Goal: Transaction & Acquisition: Purchase product/service

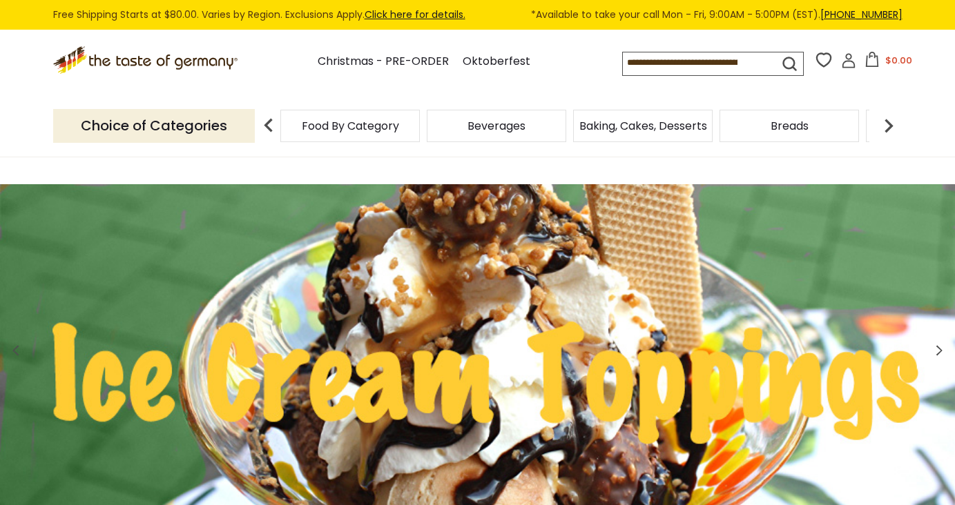
click at [374, 123] on span "Food By Category" at bounding box center [350, 126] width 97 height 10
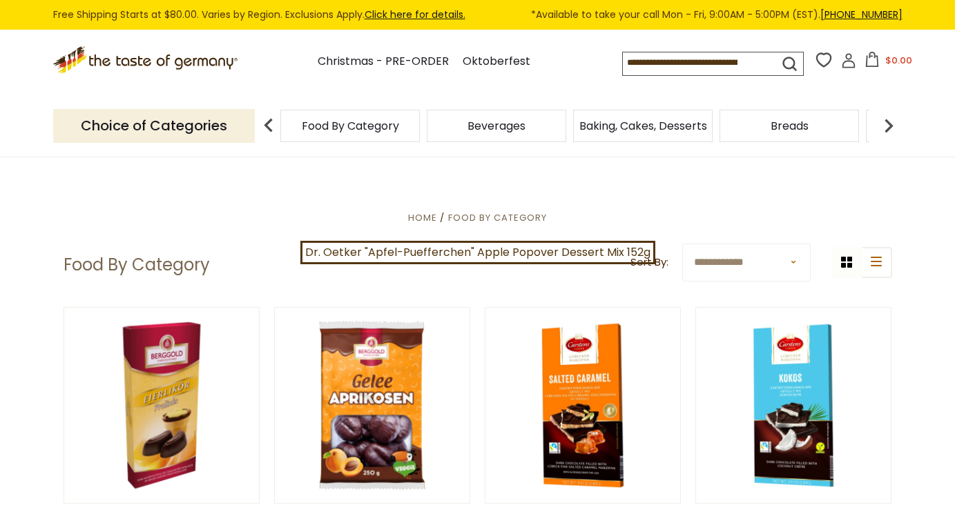
click at [886, 117] on img at bounding box center [889, 126] width 28 height 28
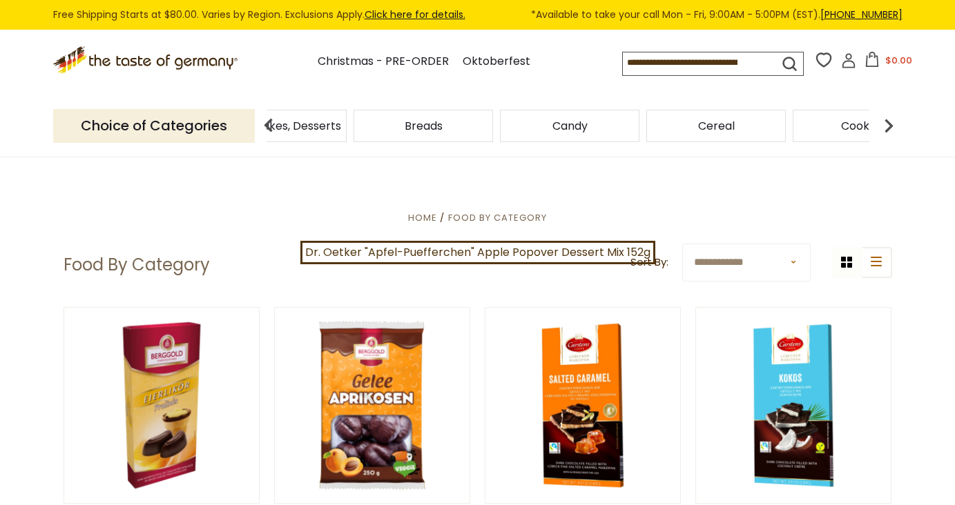
click at [886, 119] on img at bounding box center [889, 126] width 28 height 28
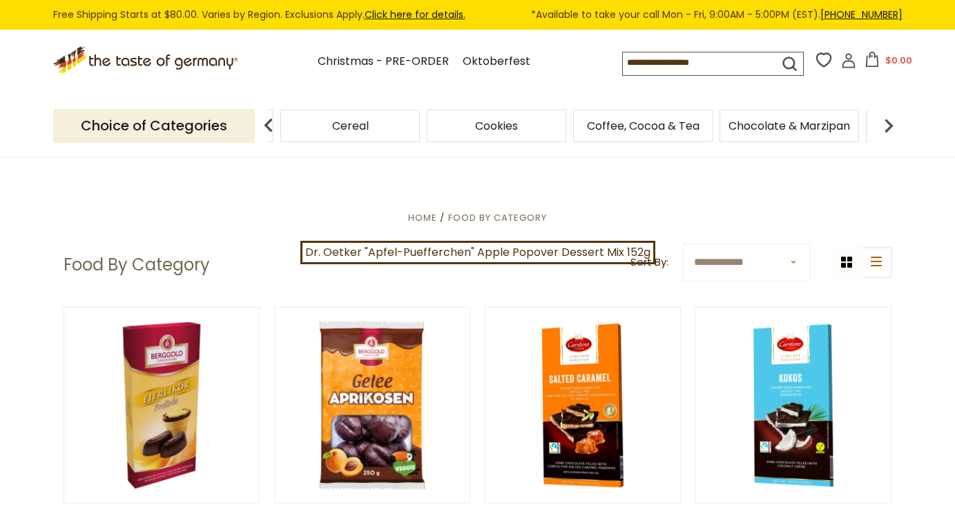
click at [886, 120] on img at bounding box center [889, 126] width 28 height 28
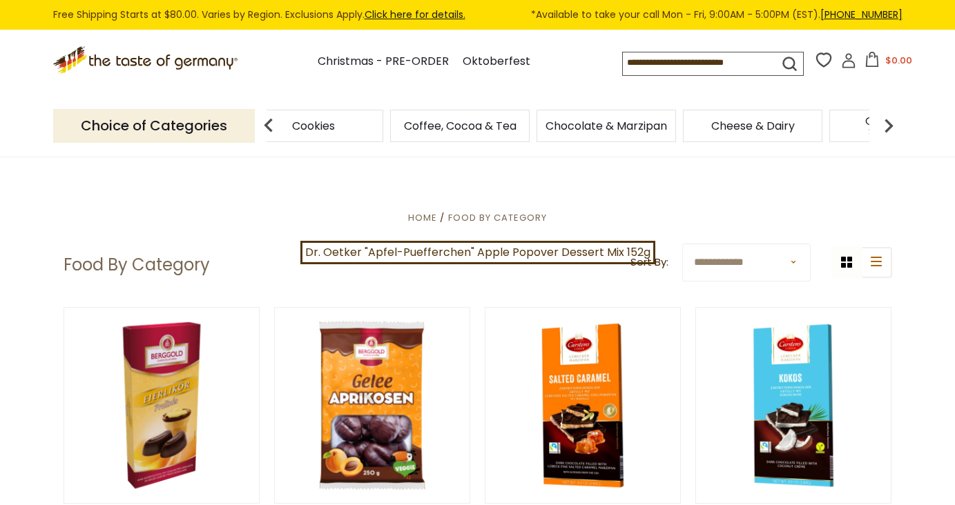
click at [885, 121] on img at bounding box center [889, 126] width 28 height 28
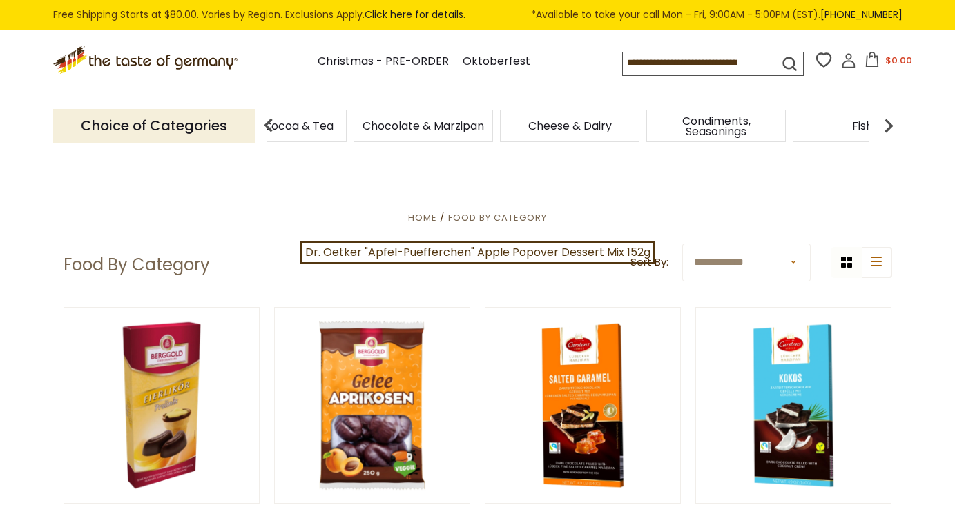
click at [885, 122] on img at bounding box center [889, 126] width 28 height 28
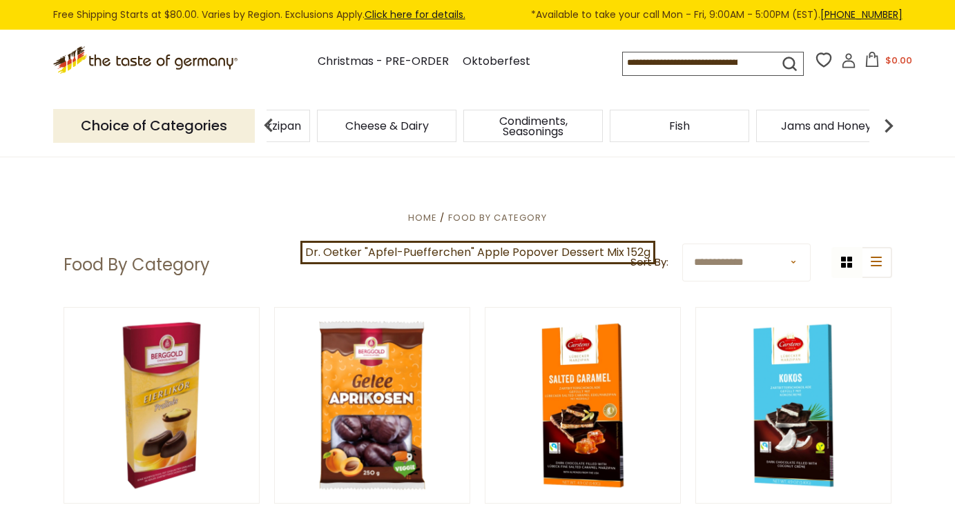
click at [885, 122] on img at bounding box center [889, 126] width 28 height 28
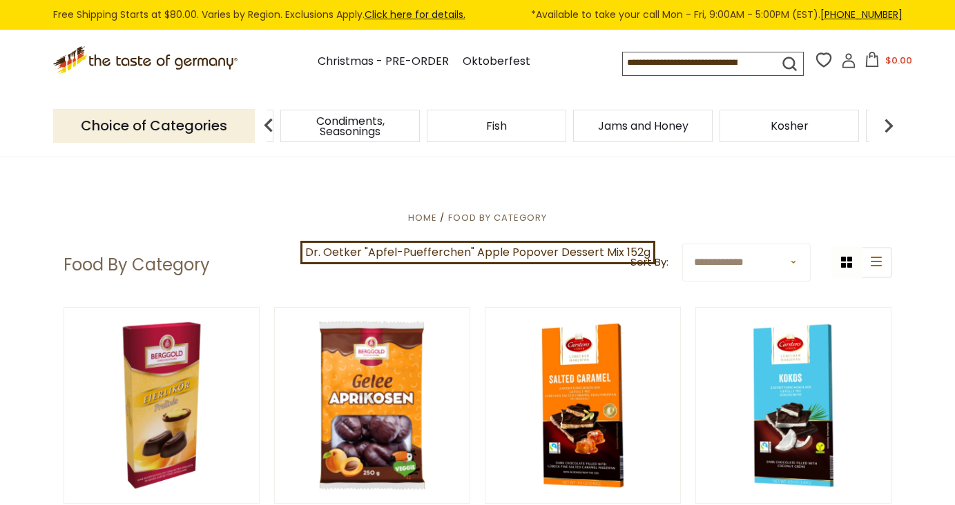
click at [885, 124] on img at bounding box center [889, 126] width 28 height 28
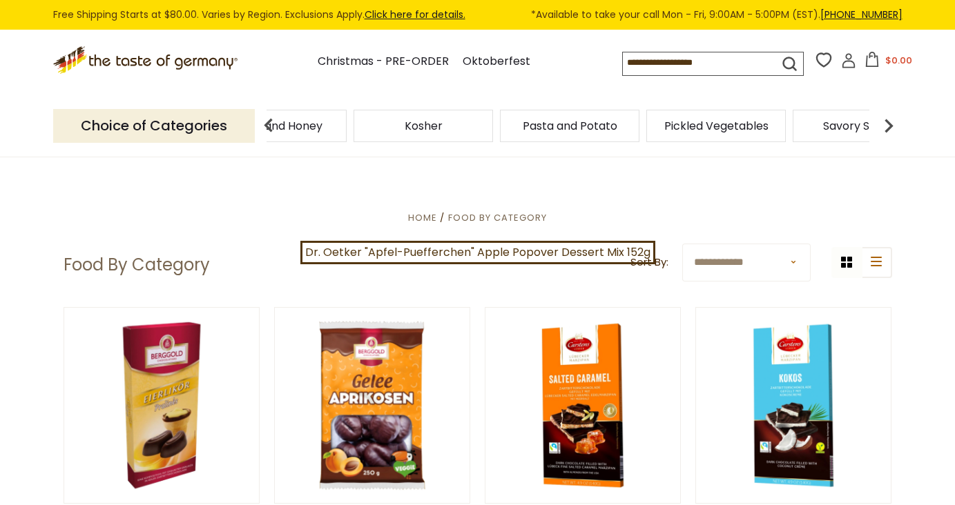
click at [885, 124] on img at bounding box center [889, 126] width 28 height 28
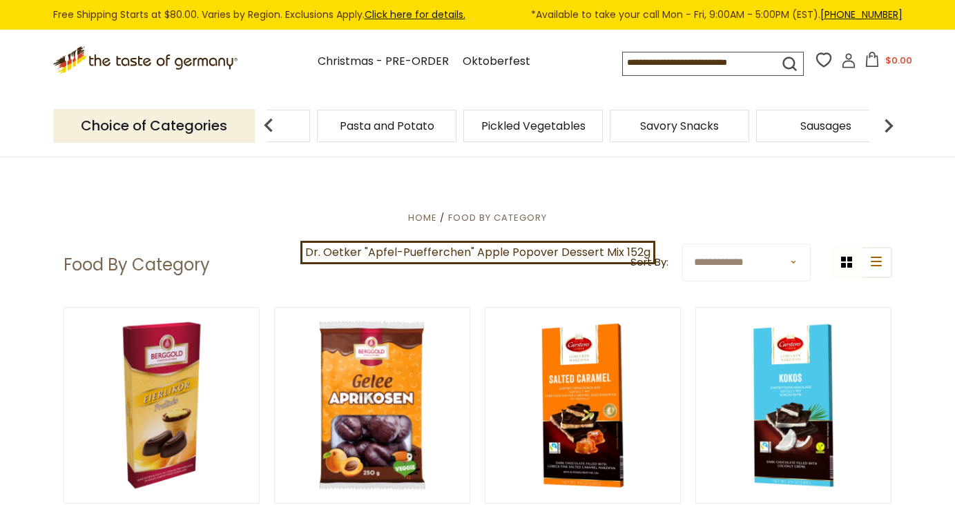
click at [884, 125] on img at bounding box center [889, 126] width 28 height 28
click at [625, 127] on span "Sausages" at bounding box center [642, 126] width 51 height 10
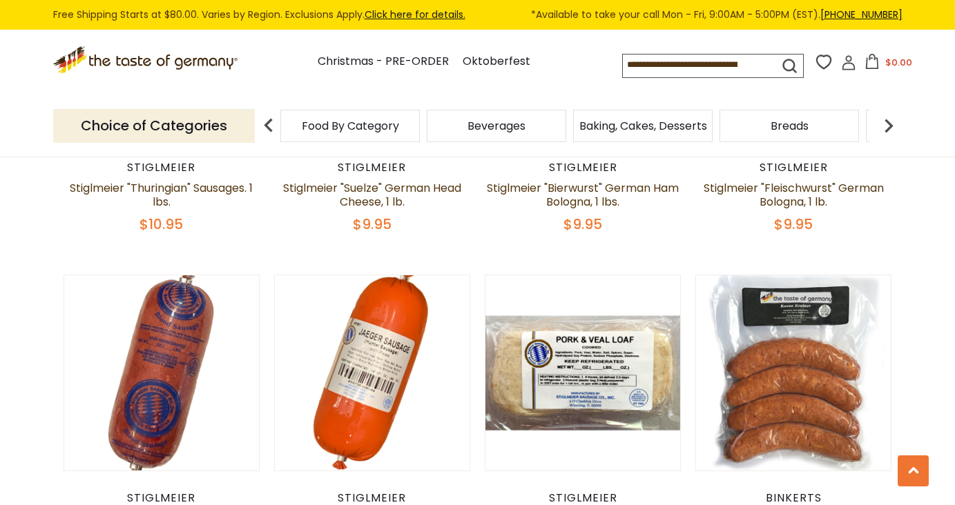
scroll to position [2769, 0]
click at [667, 66] on input at bounding box center [689, 64] width 132 height 19
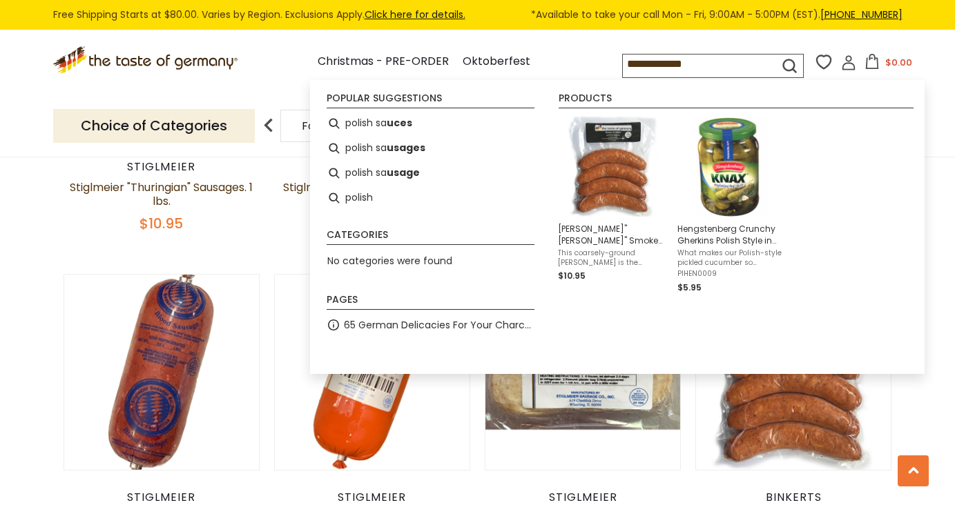
type input "**********"
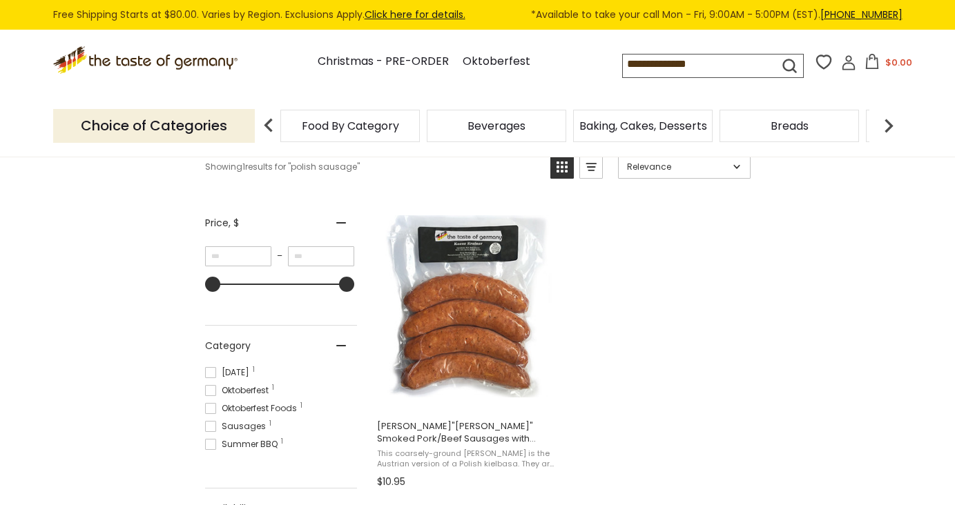
scroll to position [70, 0]
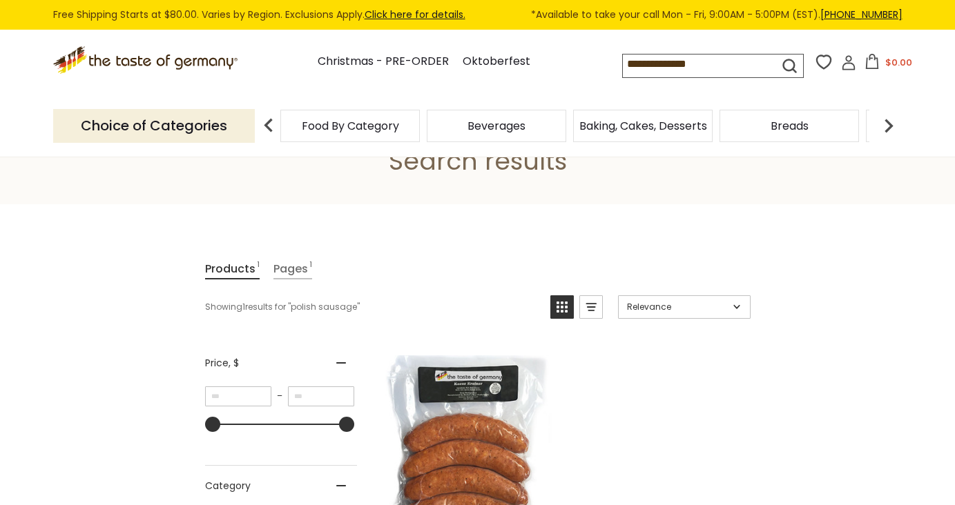
click at [674, 66] on input "**********" at bounding box center [689, 64] width 132 height 19
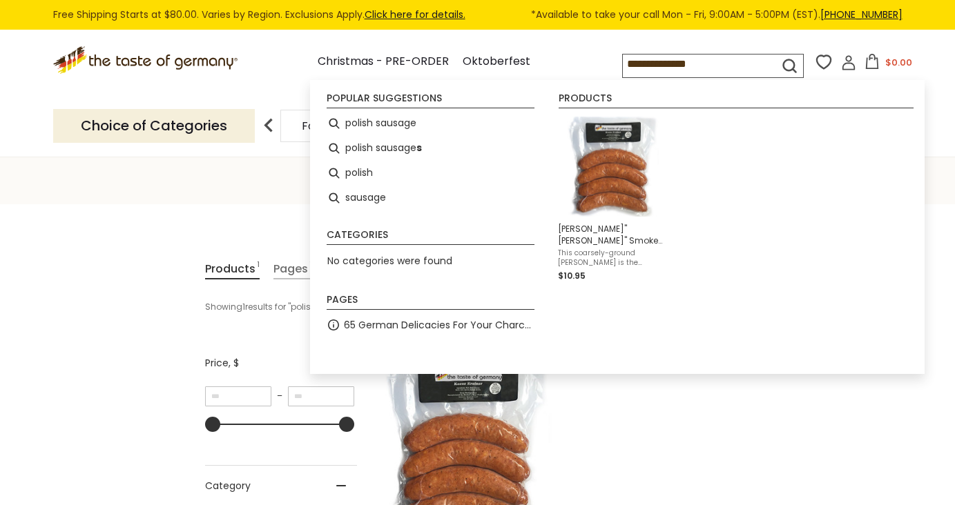
click at [674, 66] on input "**********" at bounding box center [689, 64] width 132 height 19
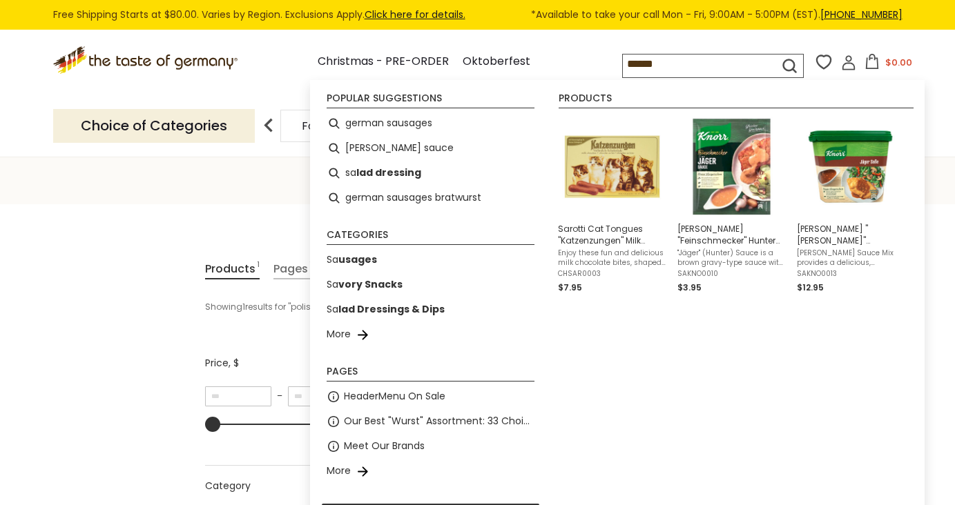
type input "*******"
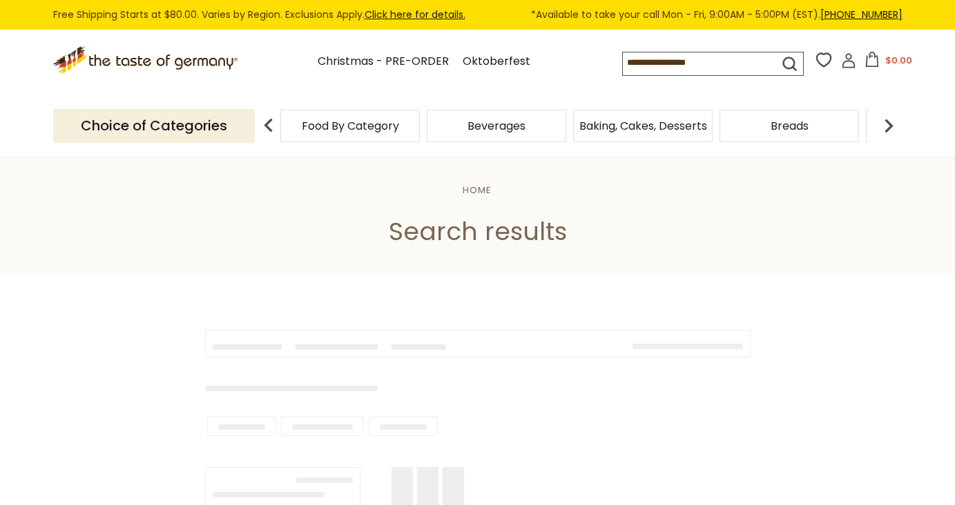
type input "*******"
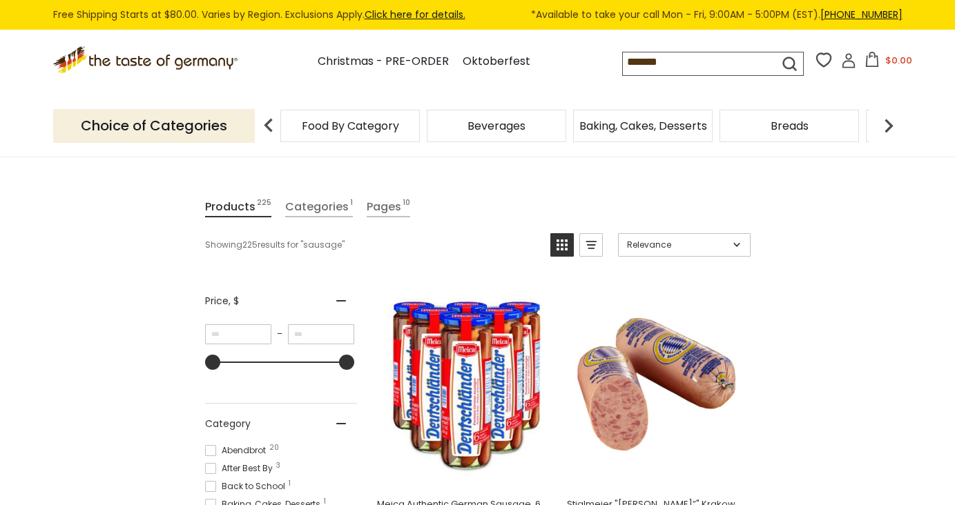
scroll to position [311, 0]
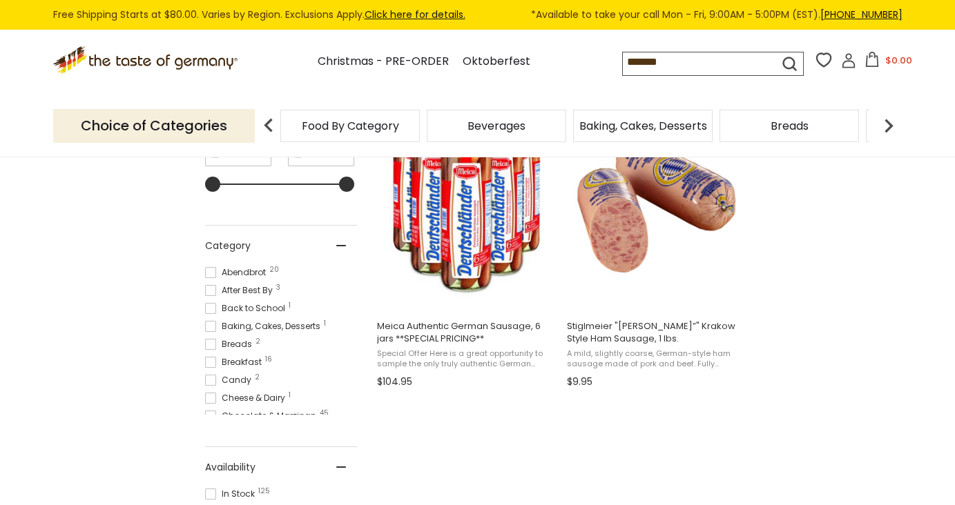
click at [212, 268] on span at bounding box center [210, 272] width 11 height 11
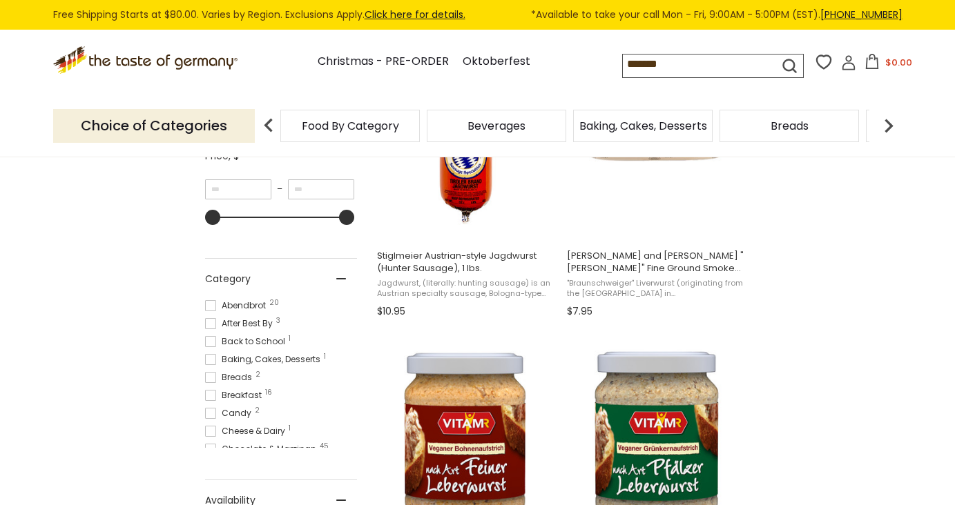
scroll to position [5, 0]
click at [211, 304] on span at bounding box center [210, 301] width 11 height 11
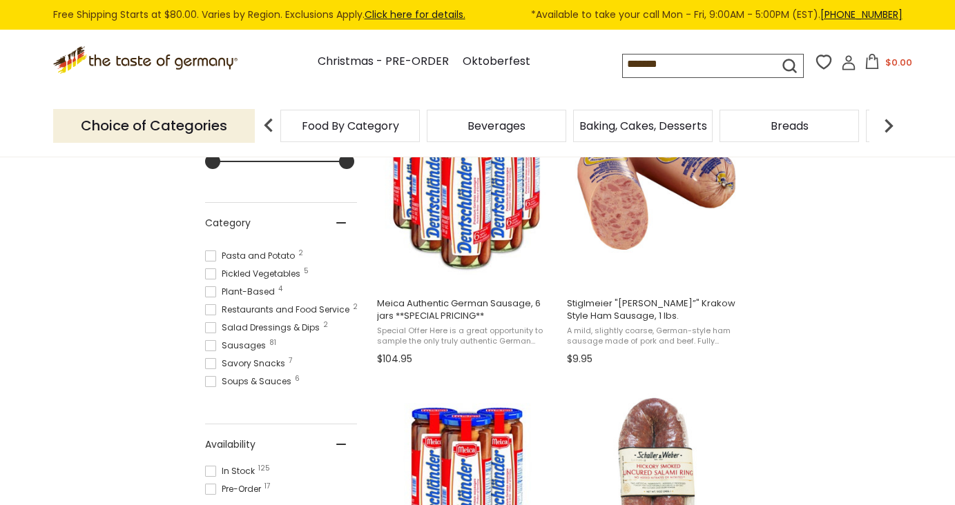
scroll to position [541, 0]
click at [212, 339] on span at bounding box center [210, 344] width 11 height 11
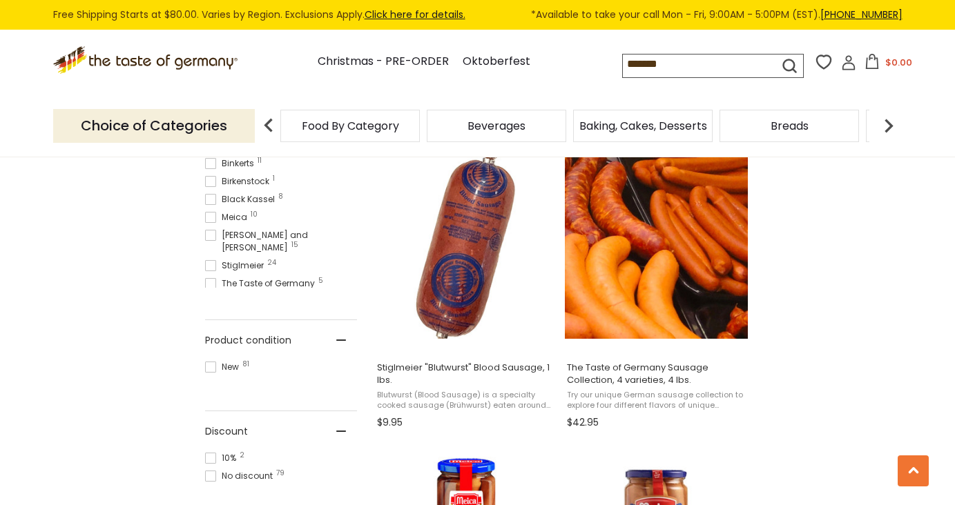
scroll to position [871, 0]
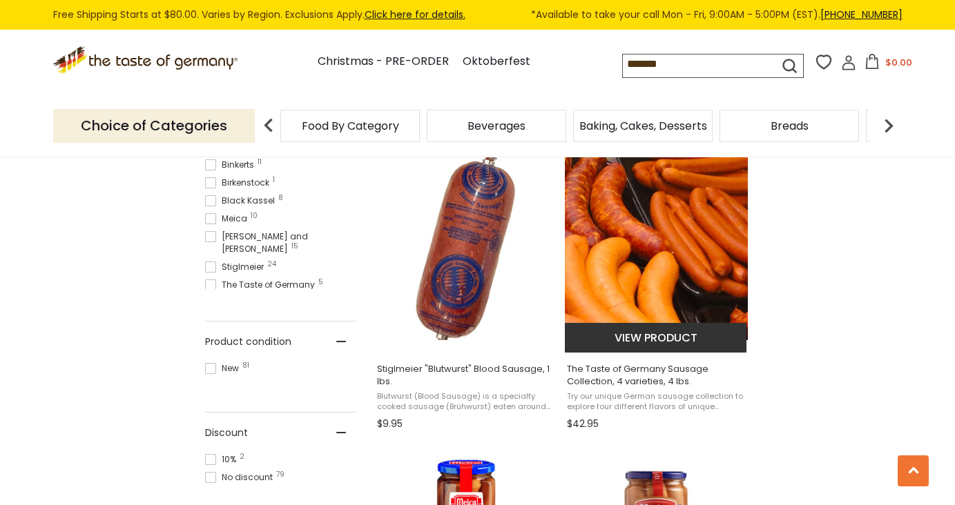
click at [651, 271] on img "The Taste of Germany Sausage Collection, 4 varieties, 4 lbs." at bounding box center [656, 248] width 183 height 183
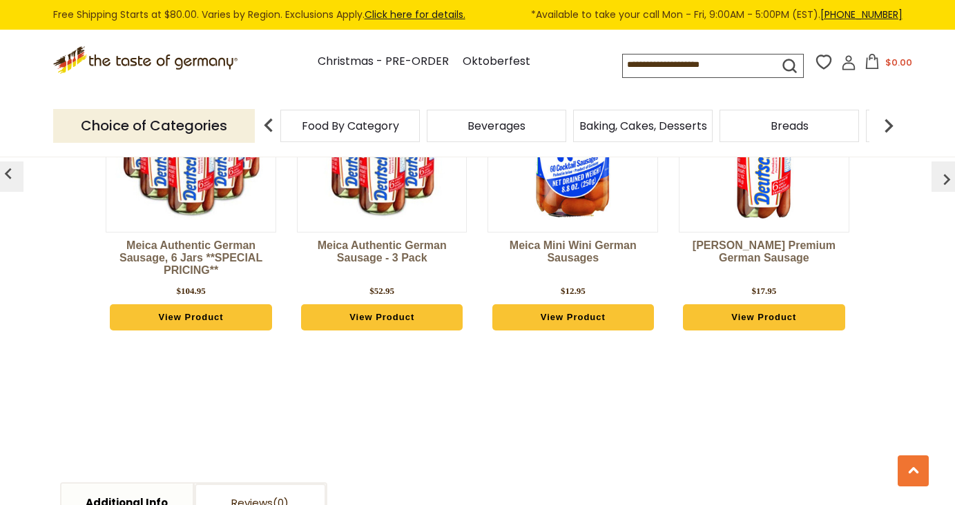
scroll to position [1123, 0]
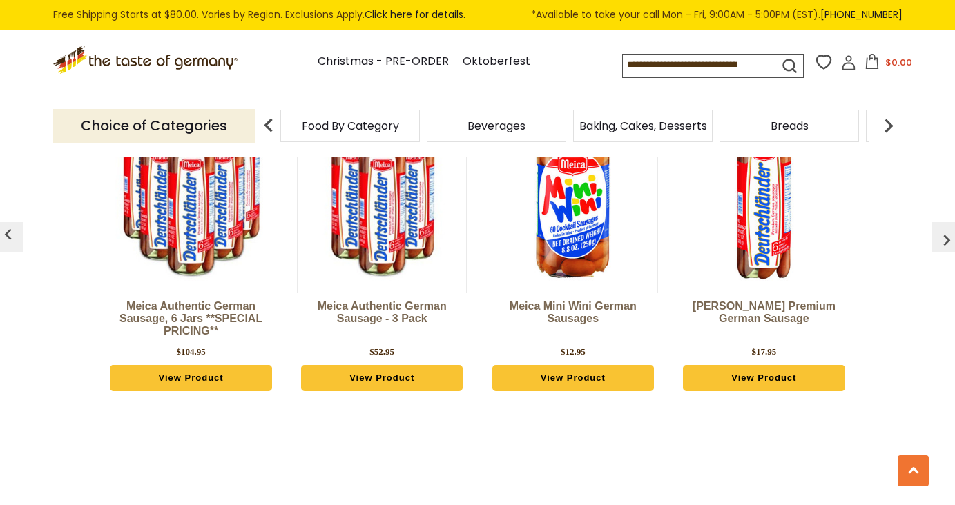
click at [882, 120] on img at bounding box center [889, 126] width 28 height 28
click at [882, 122] on img at bounding box center [889, 126] width 28 height 28
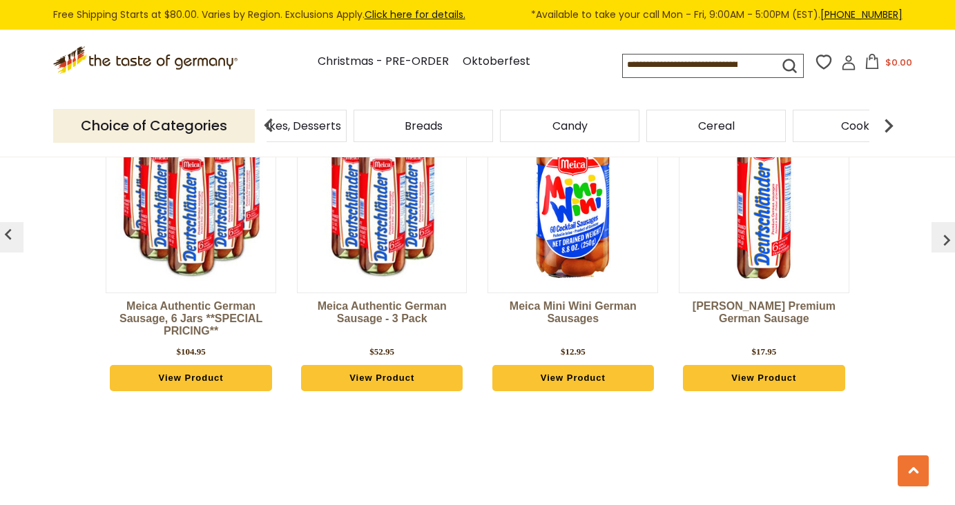
click at [882, 122] on img at bounding box center [889, 126] width 28 height 28
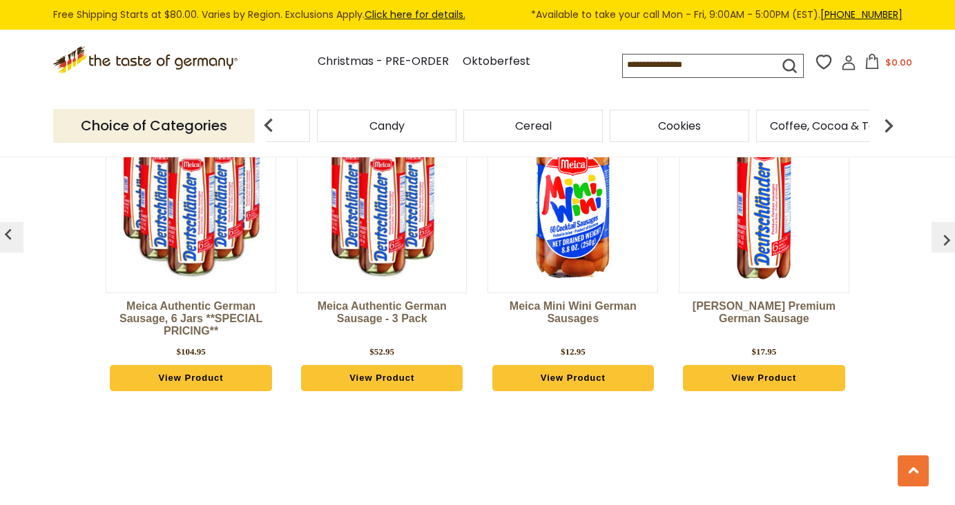
click at [881, 124] on img at bounding box center [889, 126] width 28 height 28
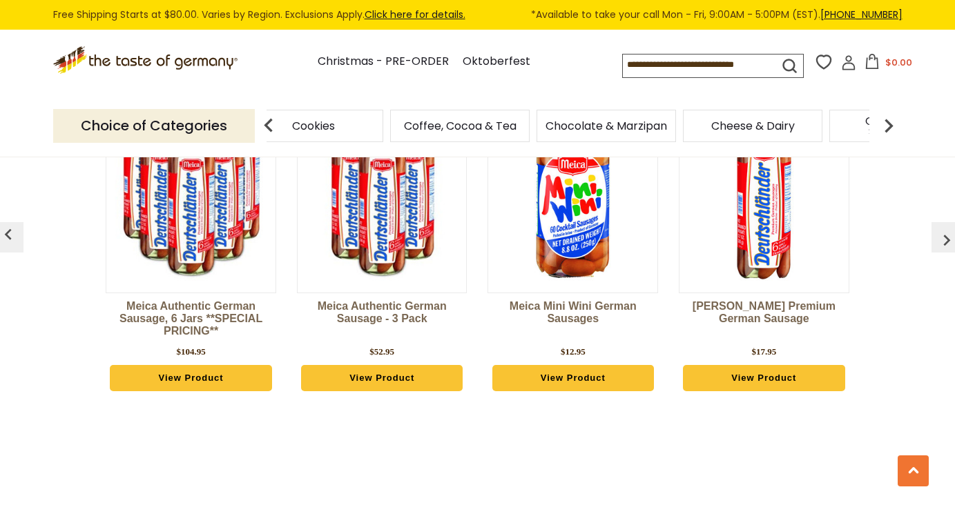
click at [881, 124] on img at bounding box center [889, 126] width 28 height 28
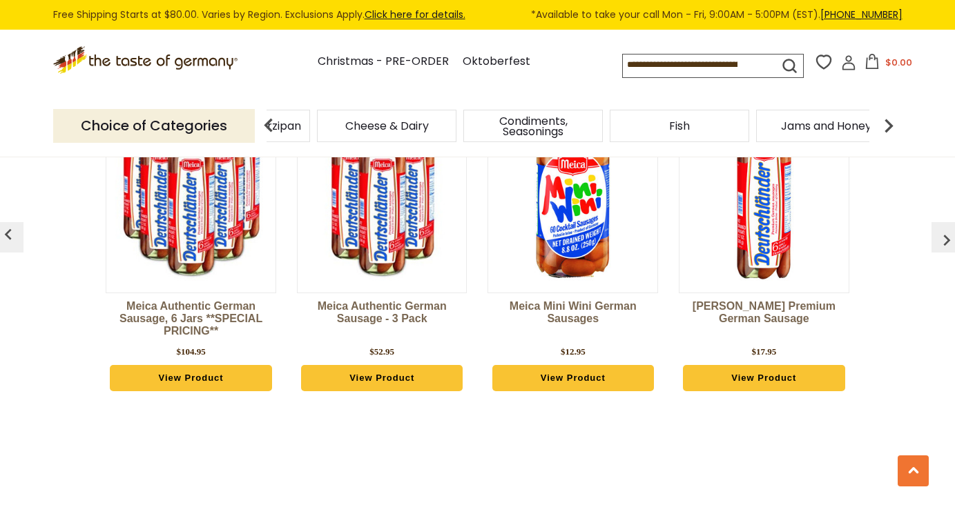
click at [891, 120] on img at bounding box center [889, 126] width 28 height 28
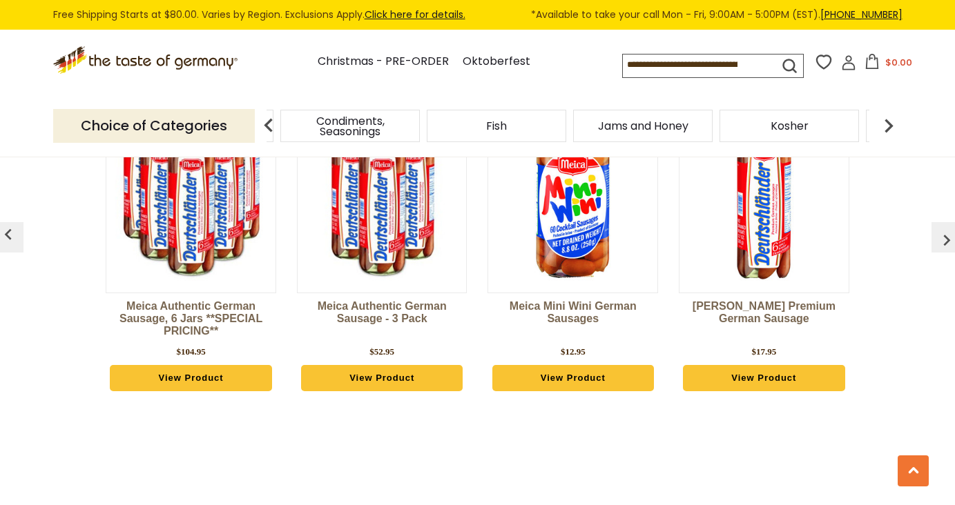
click at [890, 121] on img at bounding box center [889, 126] width 28 height 28
click at [890, 120] on img at bounding box center [889, 126] width 28 height 28
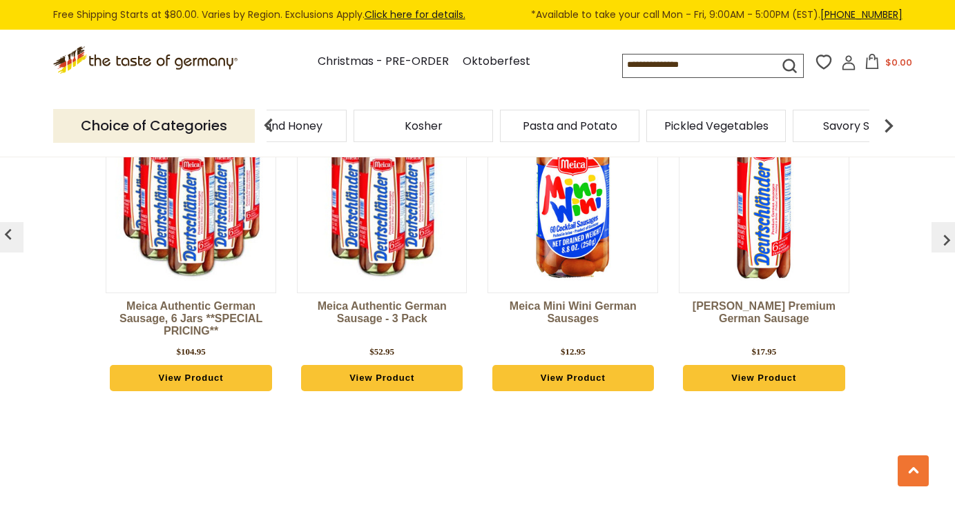
click at [890, 124] on img at bounding box center [889, 126] width 28 height 28
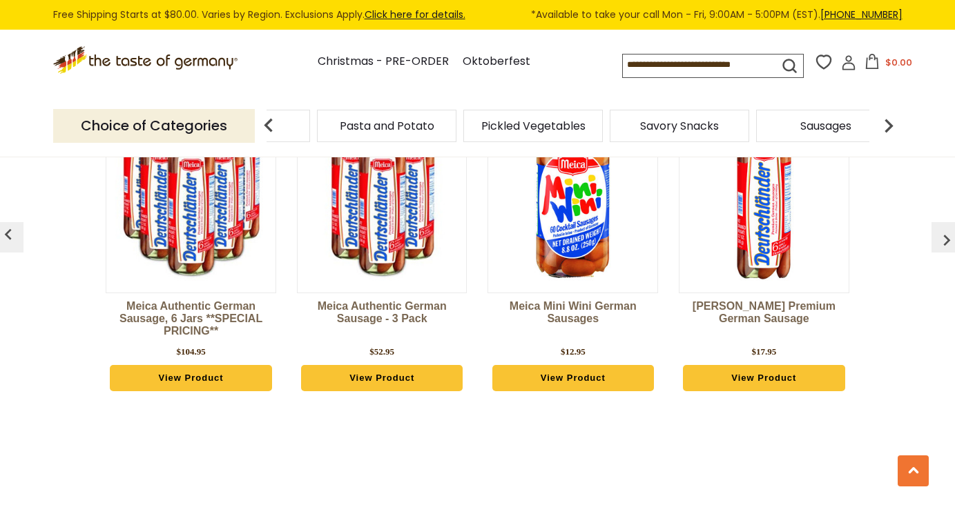
click at [820, 125] on span "Sausages" at bounding box center [825, 126] width 51 height 10
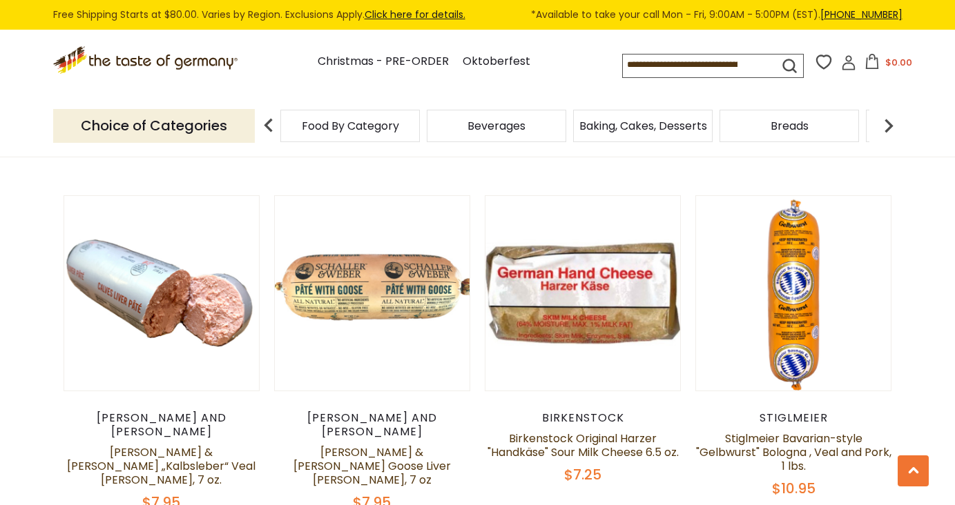
scroll to position [3371, 0]
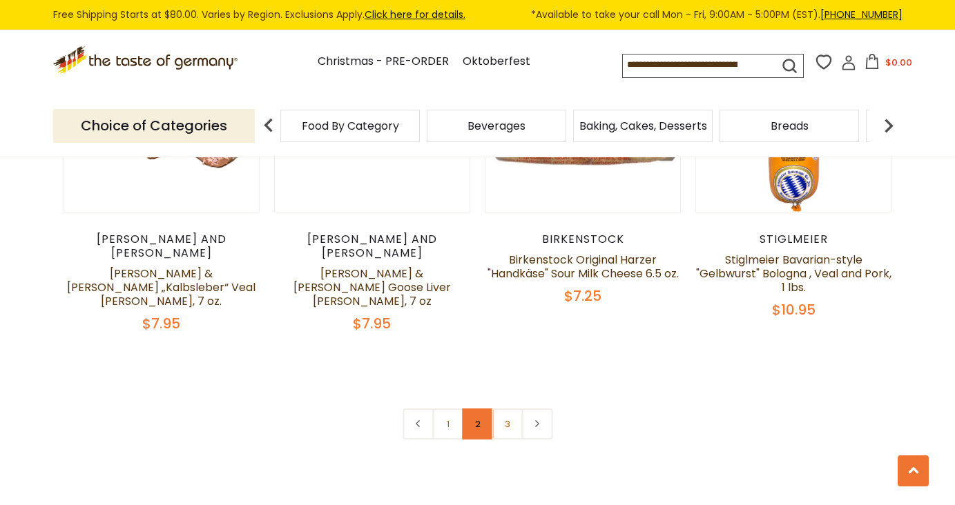
click at [471, 409] on link "2" at bounding box center [477, 424] width 31 height 31
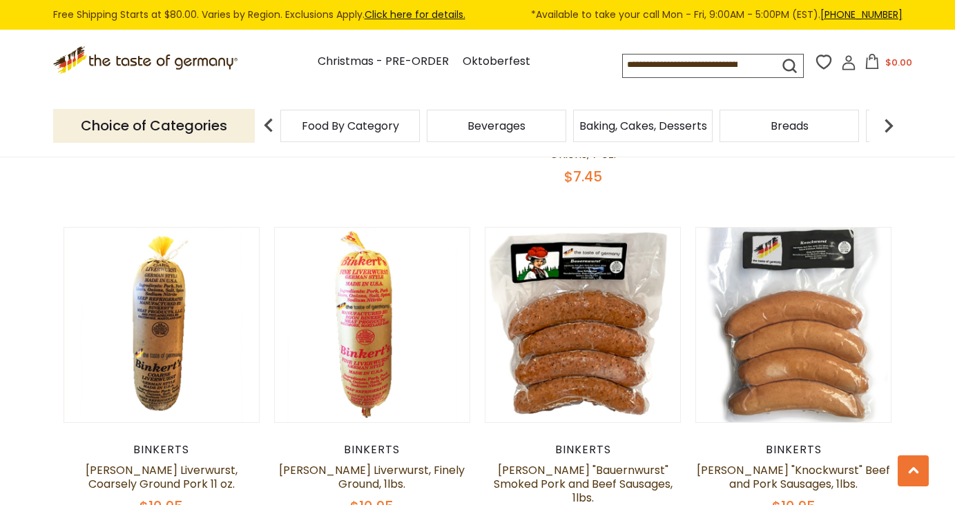
scroll to position [1710, 0]
click at [469, 465] on h5 "[PERSON_NAME] Liverwurst, Finely Ground, 1lbs." at bounding box center [372, 479] width 197 height 28
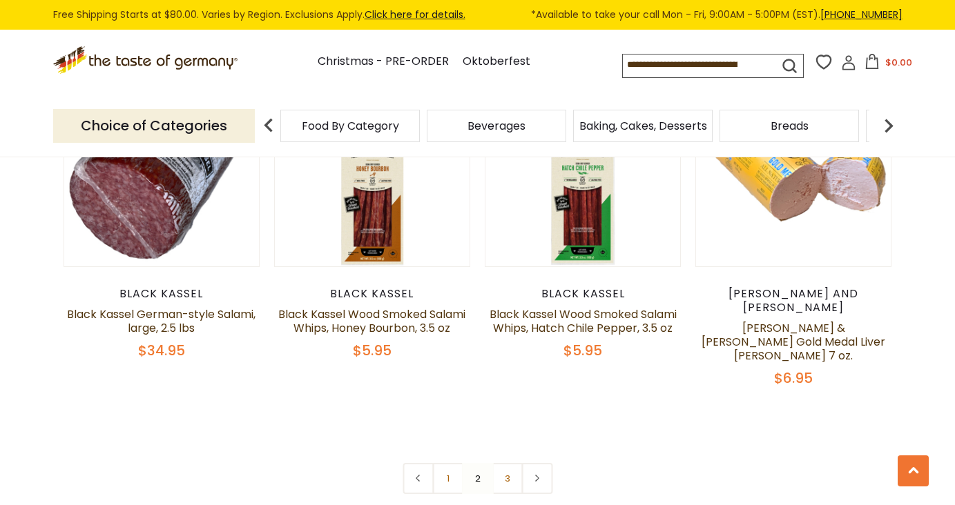
scroll to position [3285, 0]
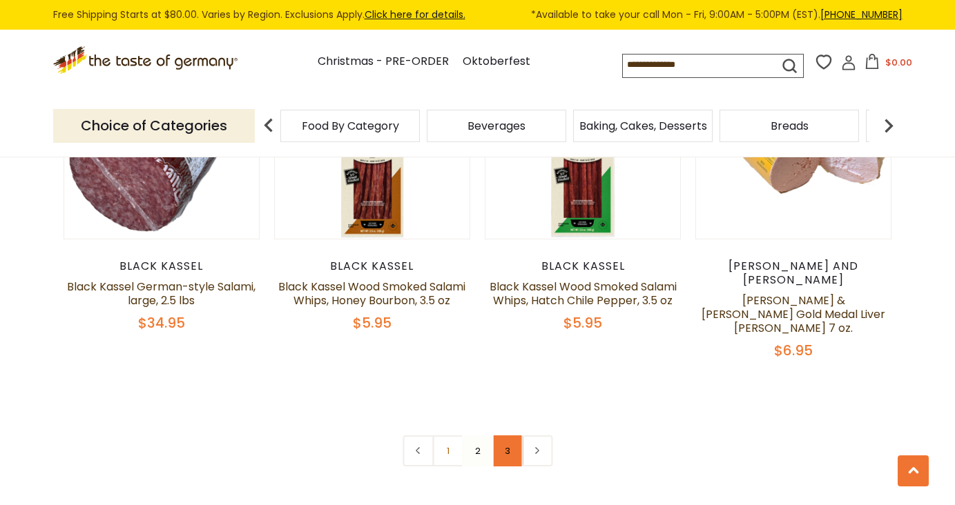
click at [505, 436] on link "3" at bounding box center [507, 451] width 31 height 31
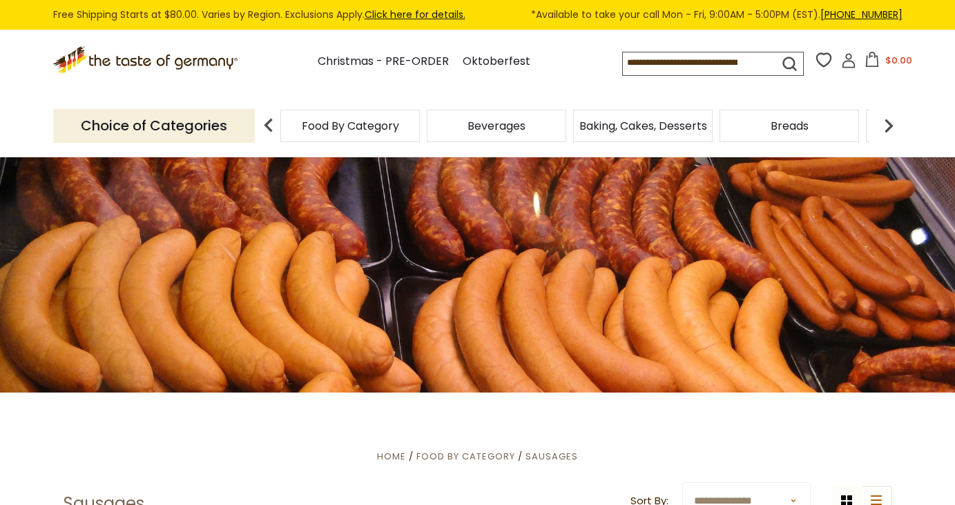
scroll to position [0, 0]
click at [267, 122] on img at bounding box center [269, 126] width 28 height 28
click at [275, 125] on img at bounding box center [269, 126] width 28 height 28
click at [795, 126] on span "Breads" at bounding box center [790, 126] width 38 height 10
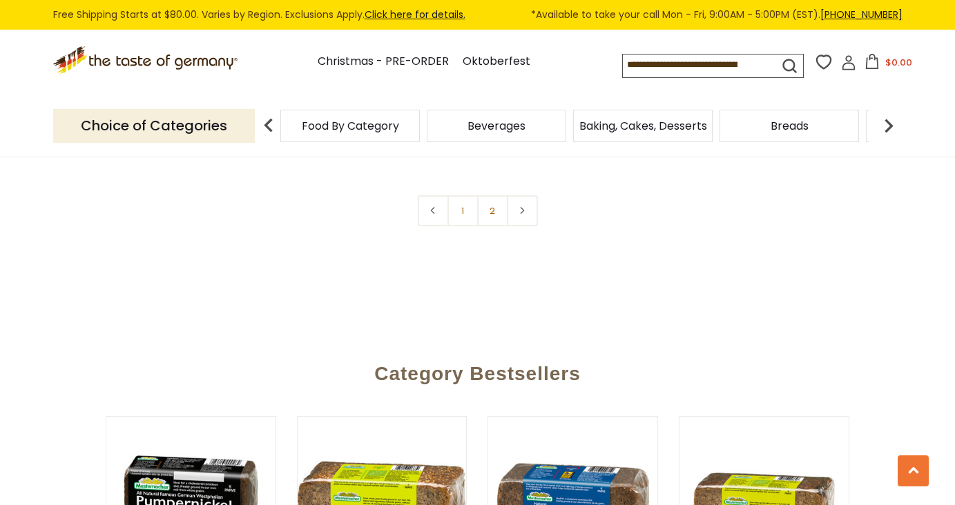
scroll to position [3394, 0]
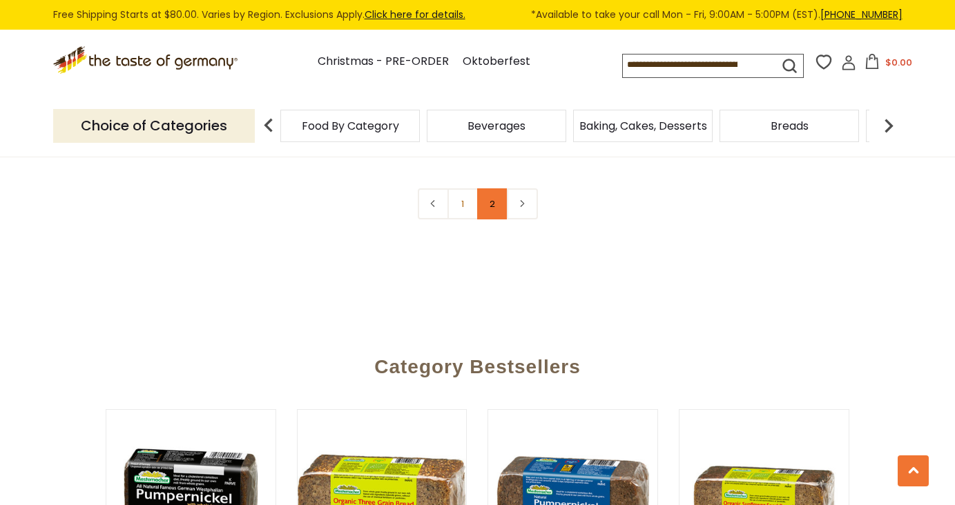
click at [493, 206] on link "2" at bounding box center [492, 203] width 31 height 31
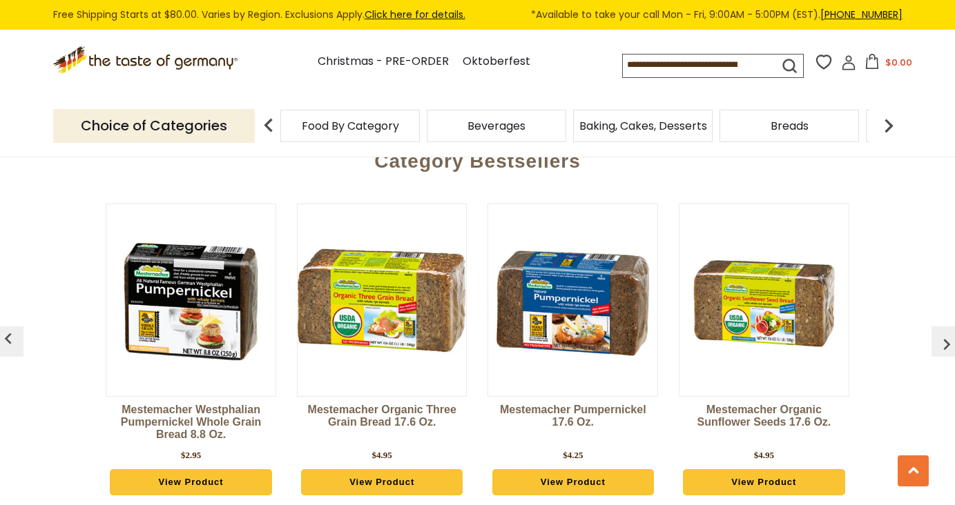
scroll to position [2341, 0]
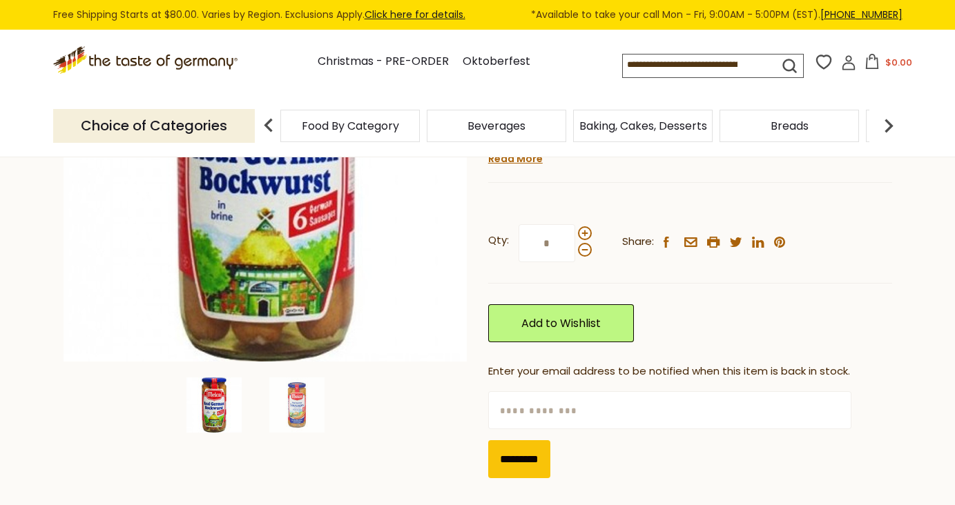
scroll to position [124, 0]
